Goal: Find specific page/section: Find specific page/section

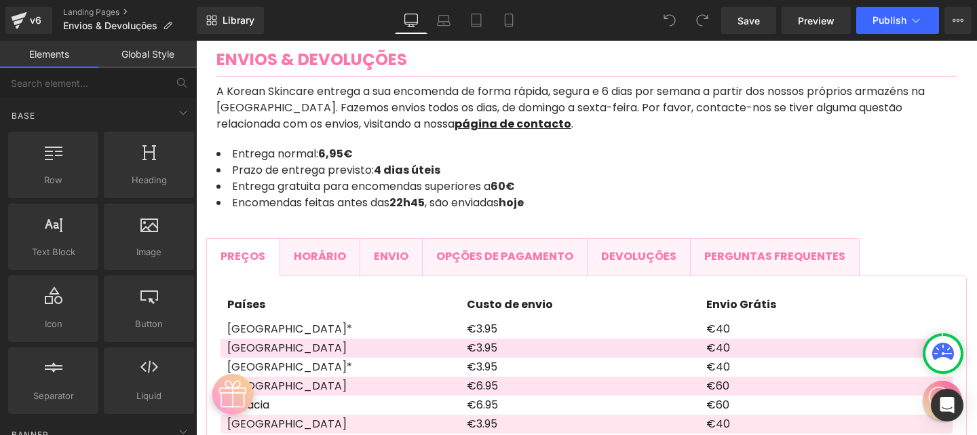
scroll to position [203, 0]
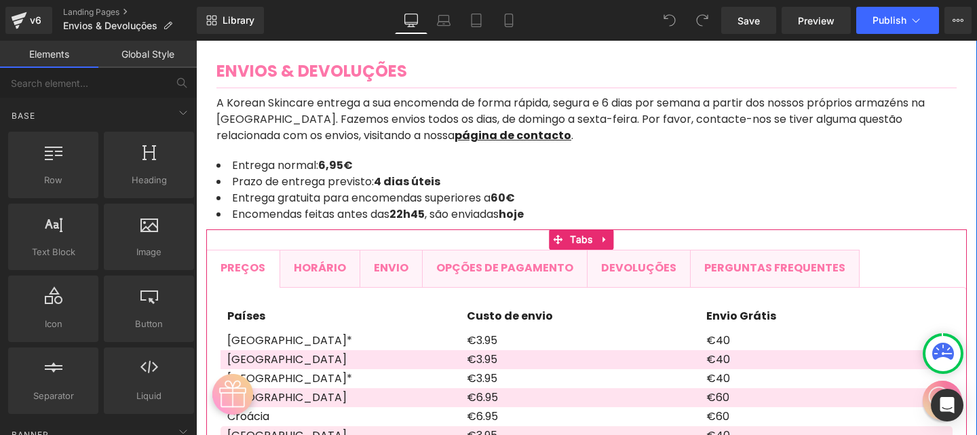
click at [349, 274] on span "Horário Text Block" at bounding box center [319, 268] width 79 height 37
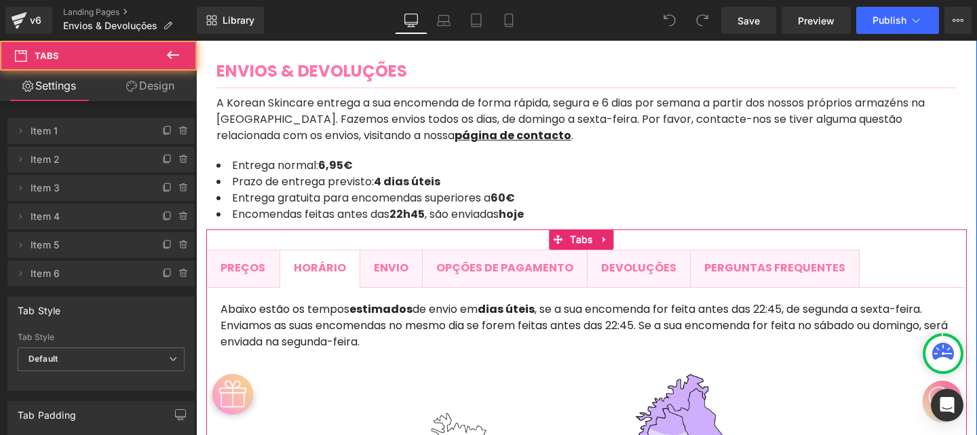
click at [393, 277] on span "Envio Text Block" at bounding box center [391, 267] width 62 height 35
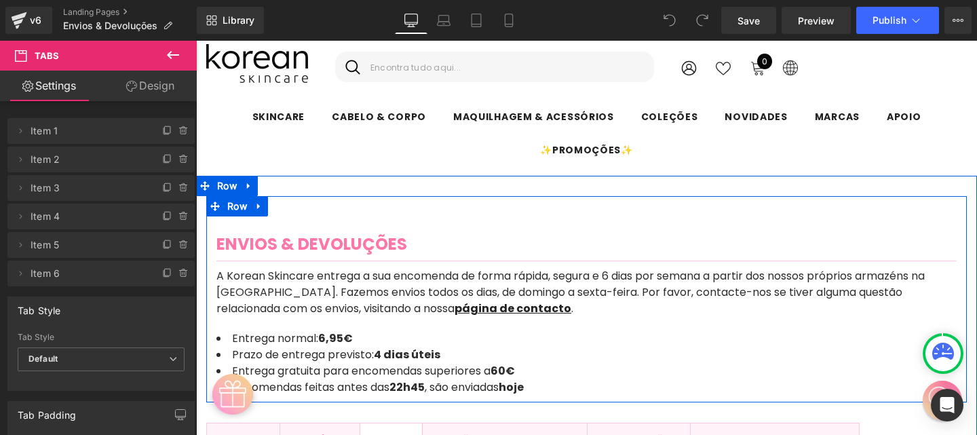
scroll to position [0, 0]
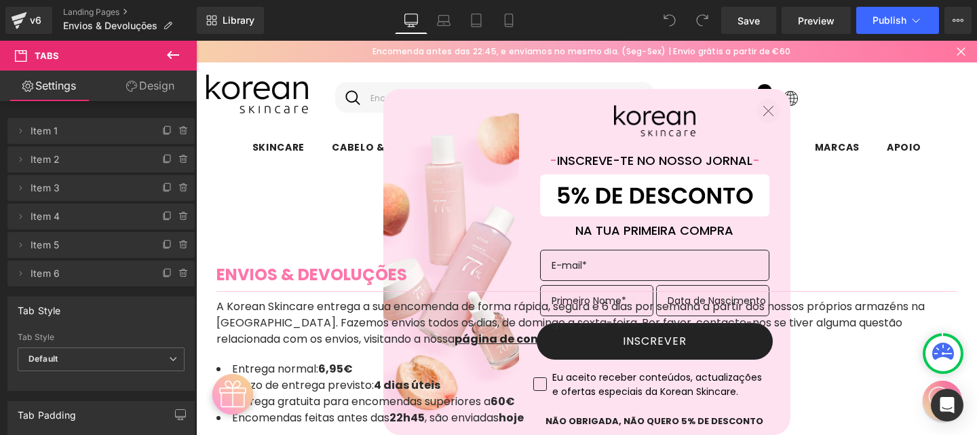
click at [176, 51] on icon at bounding box center [173, 55] width 16 height 16
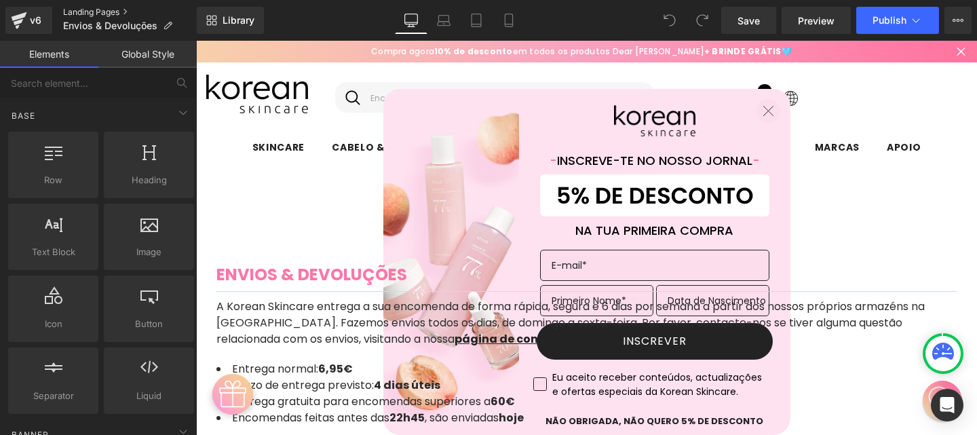
click at [83, 12] on link "Landing Pages" at bounding box center [130, 12] width 134 height 11
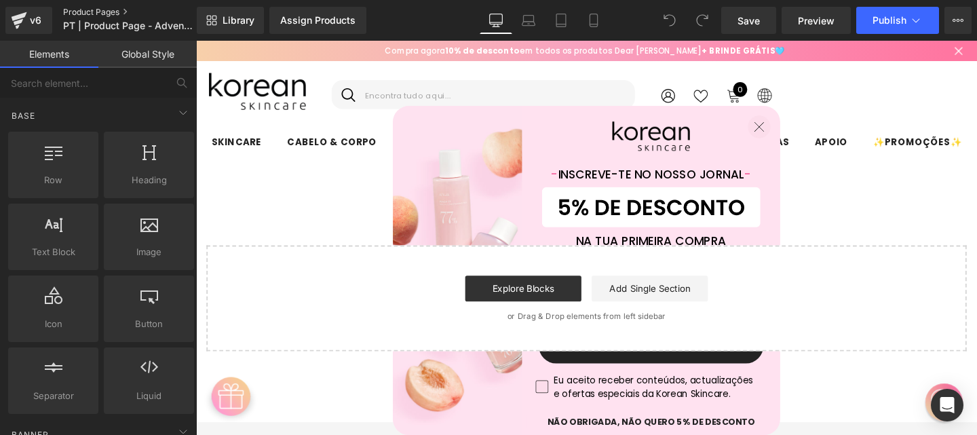
click at [100, 13] on link "Product Pages" at bounding box center [141, 12] width 156 height 11
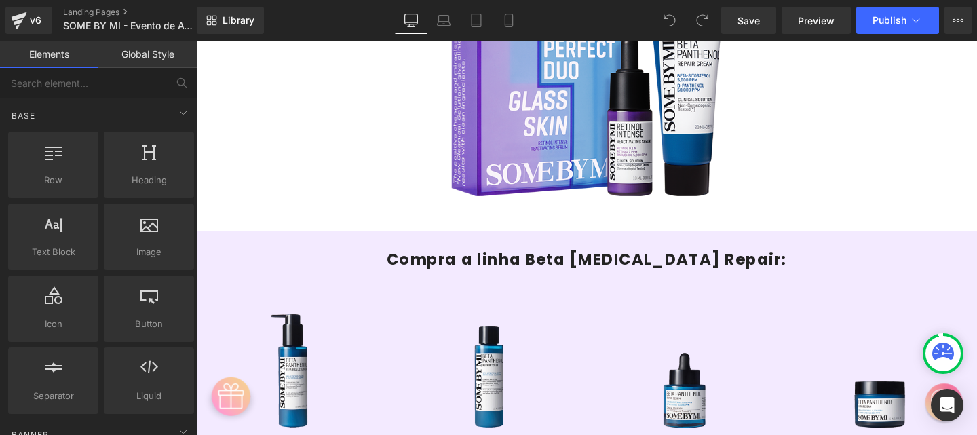
scroll to position [1289, 0]
click at [79, 14] on link "Landing Pages" at bounding box center [141, 12] width 156 height 11
